Goal: Contribute content

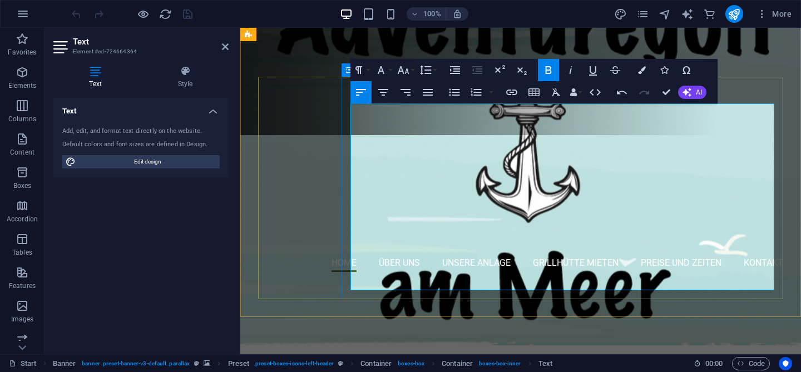
drag, startPoint x: 518, startPoint y: 246, endPoint x: 542, endPoint y: 206, distance: 46.6
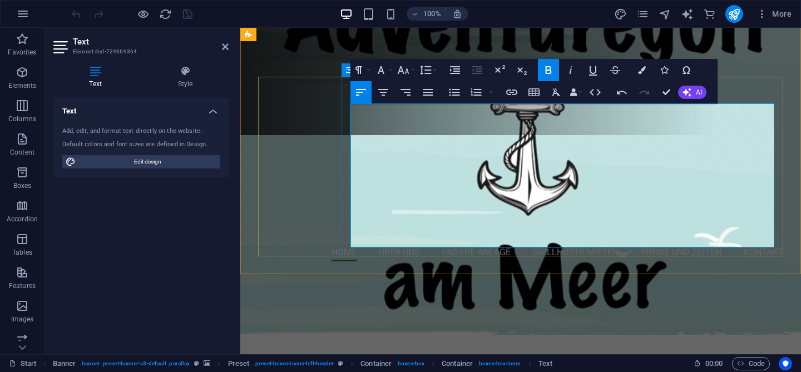
click at [736, 19] on icon "publish" at bounding box center [733, 14] width 13 height 13
